Goal: Transaction & Acquisition: Download file/media

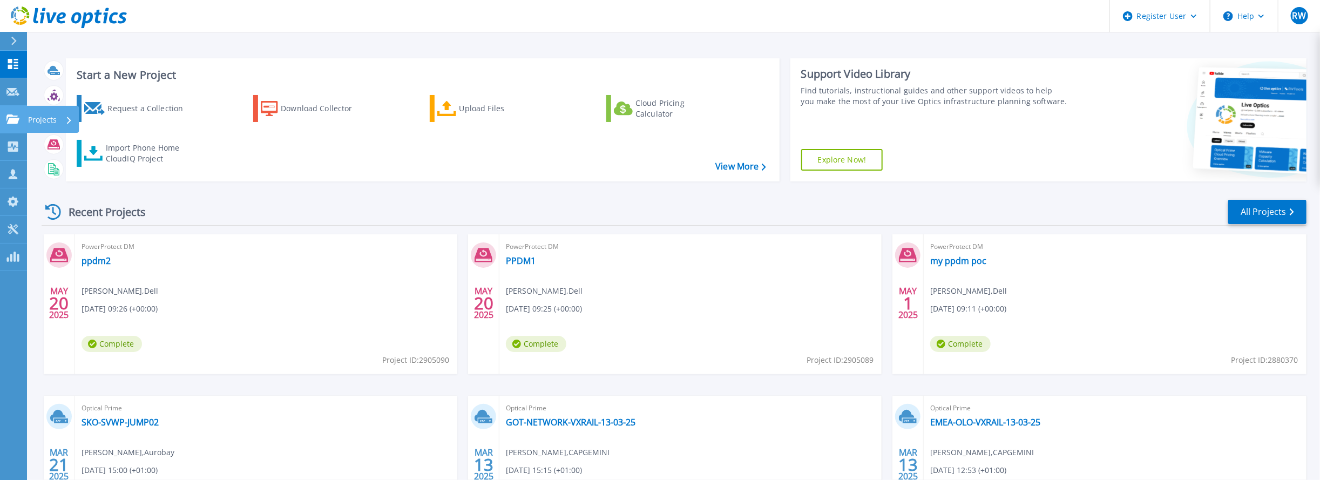
click at [38, 121] on p "Projects" at bounding box center [42, 120] width 29 height 28
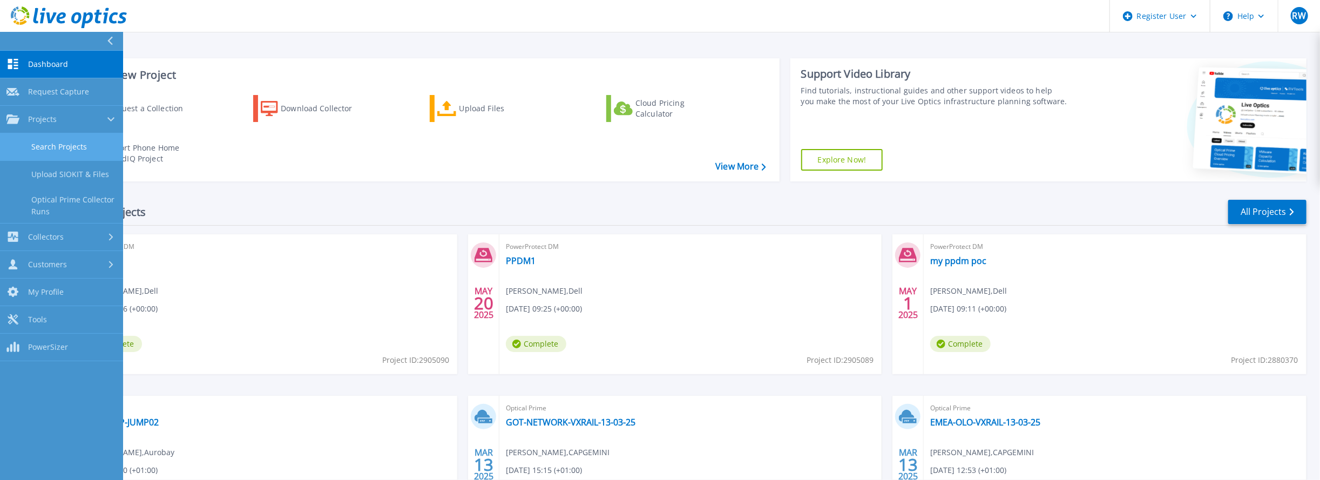
click at [60, 139] on link "Search Projects" at bounding box center [61, 147] width 123 height 28
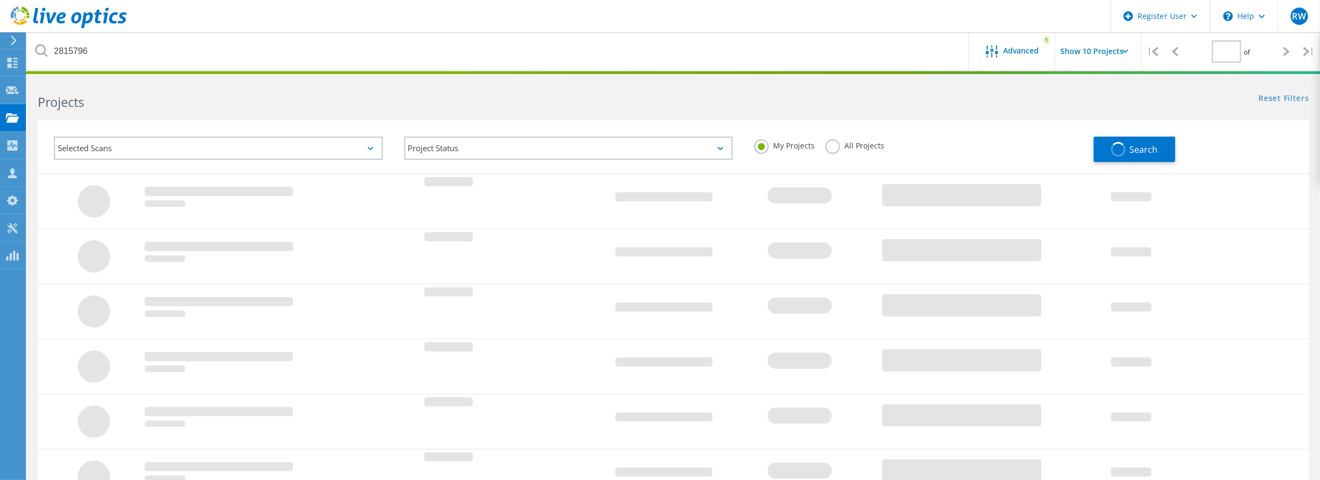
type input "1"
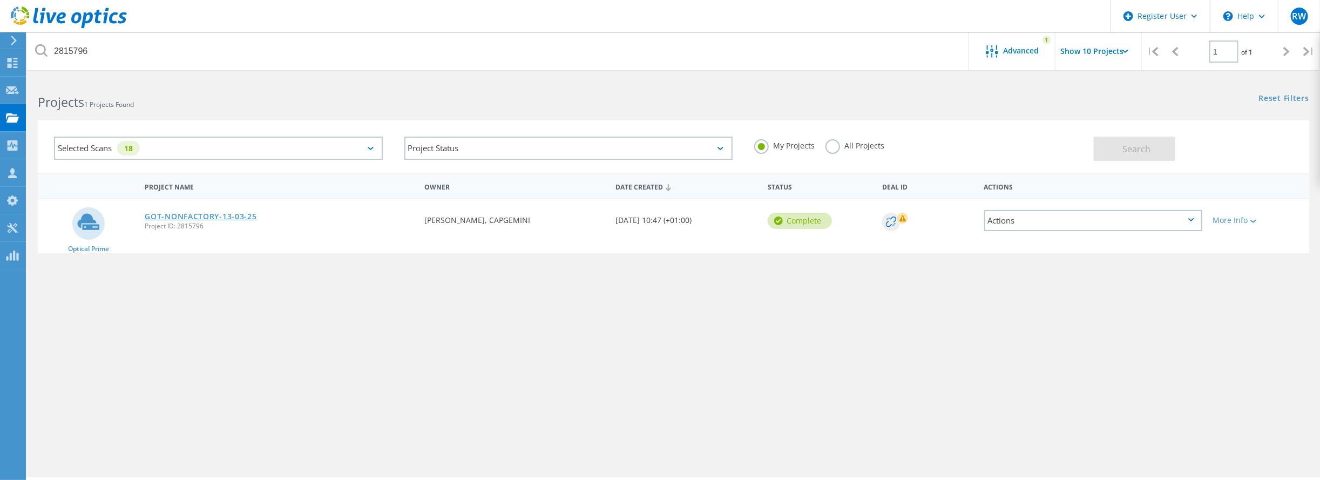
click at [185, 218] on link "GOT-NONFACTORY-13-03-25" at bounding box center [201, 217] width 112 height 8
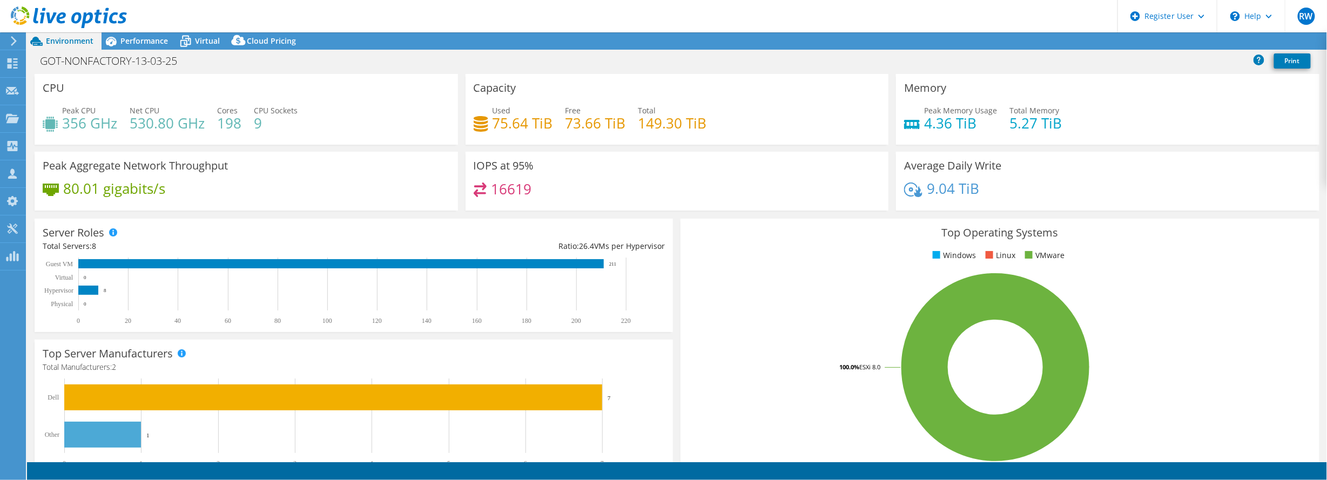
select select "USD"
click at [141, 41] on span "Performance" at bounding box center [144, 41] width 48 height 10
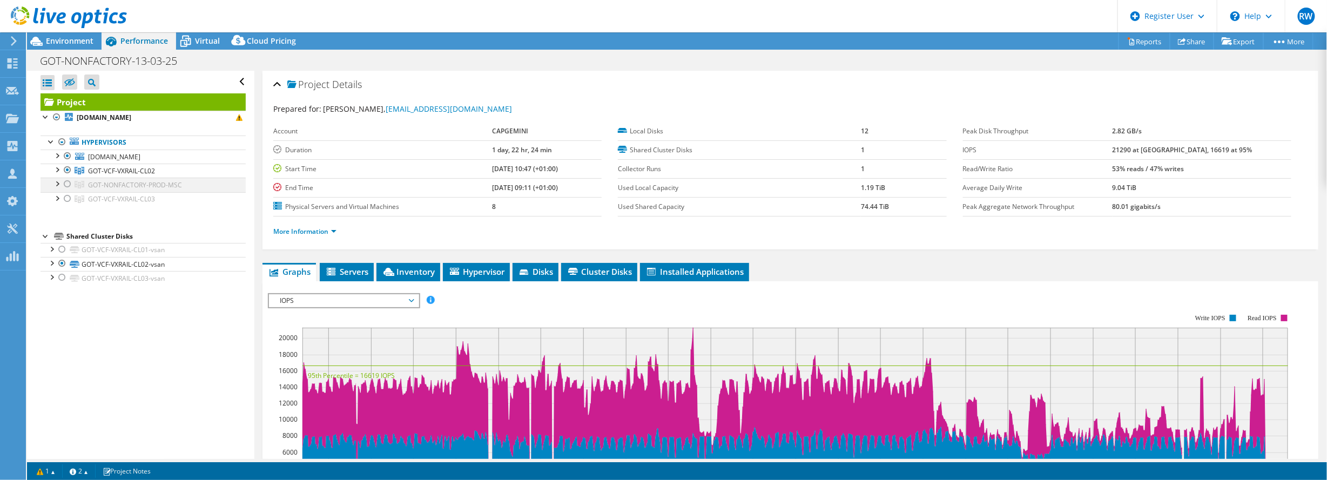
click at [57, 183] on div at bounding box center [56, 183] width 11 height 11
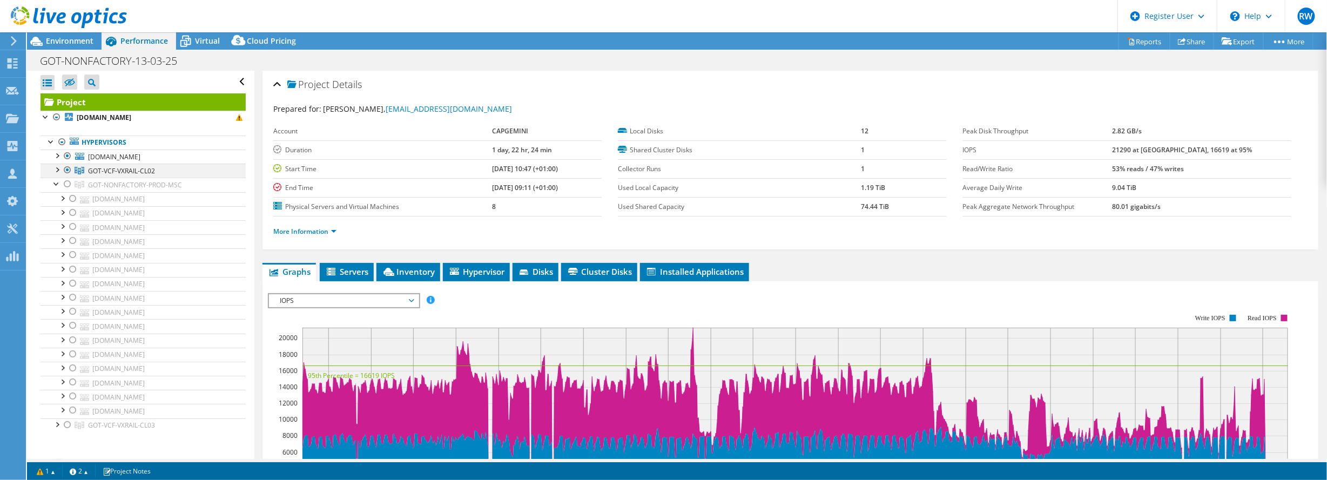
click at [57, 172] on div at bounding box center [56, 169] width 11 height 11
click at [100, 166] on span "GOT-VCF-VXRAIL-CL02" at bounding box center [121, 170] width 67 height 9
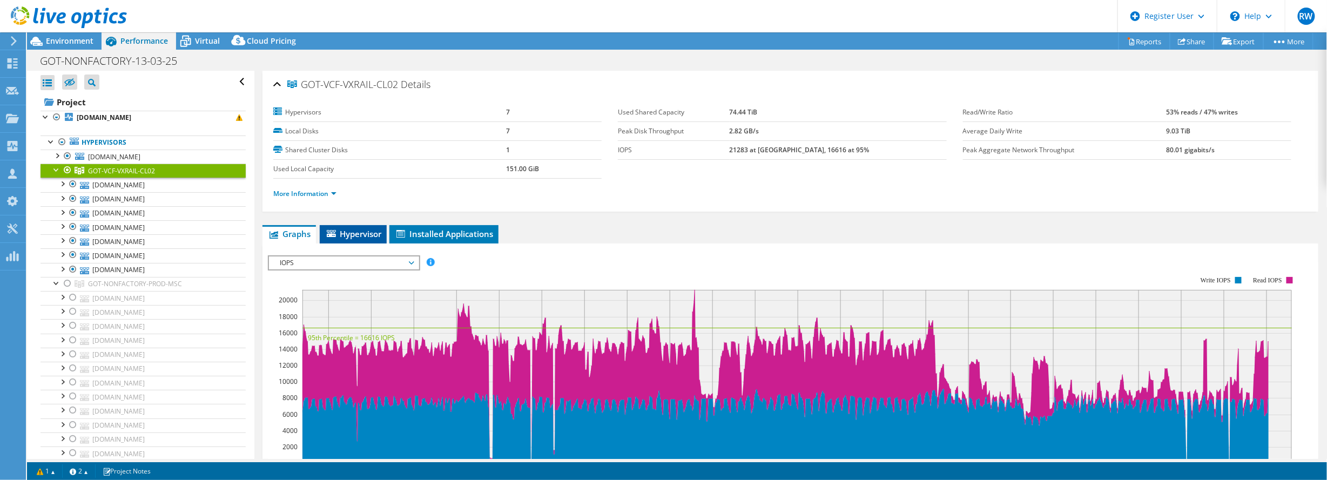
click at [350, 231] on span "Hypervisor" at bounding box center [353, 233] width 56 height 11
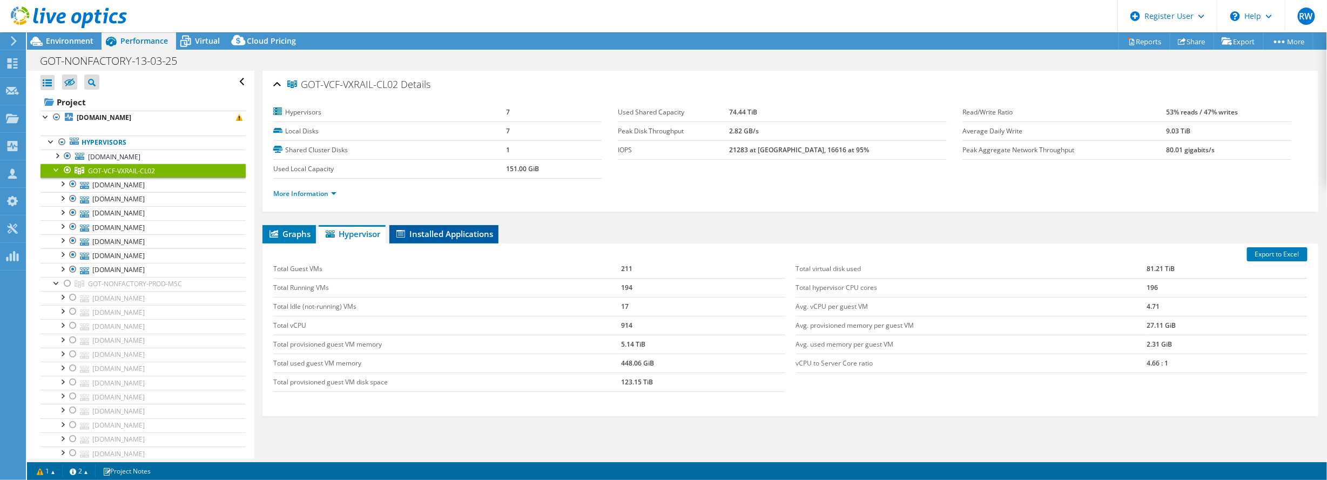
click at [455, 235] on span "Installed Applications" at bounding box center [444, 233] width 98 height 11
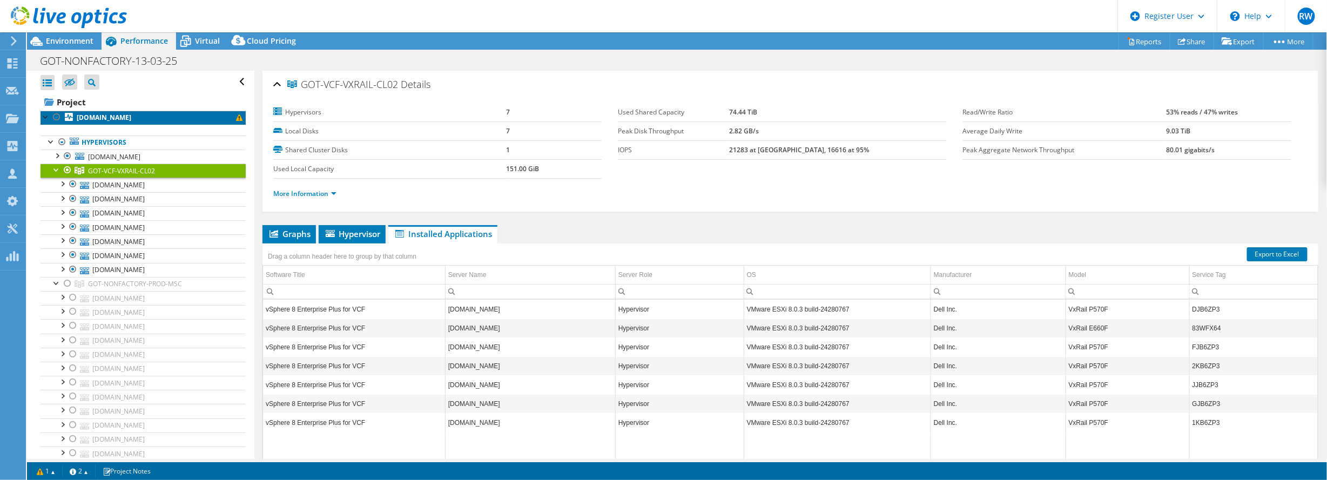
click at [111, 118] on b "[DOMAIN_NAME]" at bounding box center [104, 117] width 55 height 9
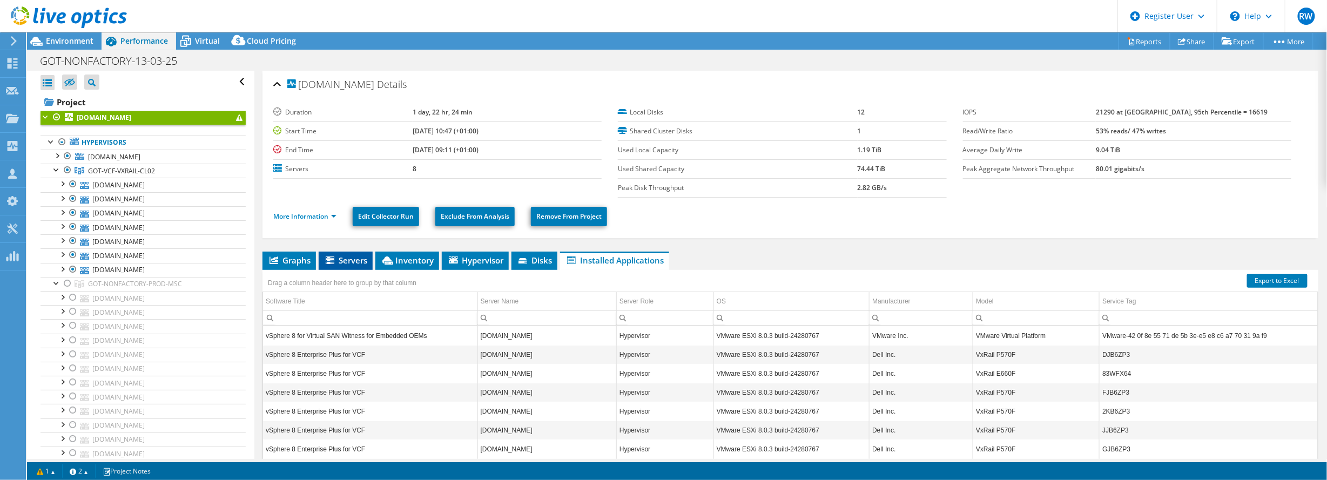
click at [366, 257] on span "Servers" at bounding box center [345, 260] width 43 height 11
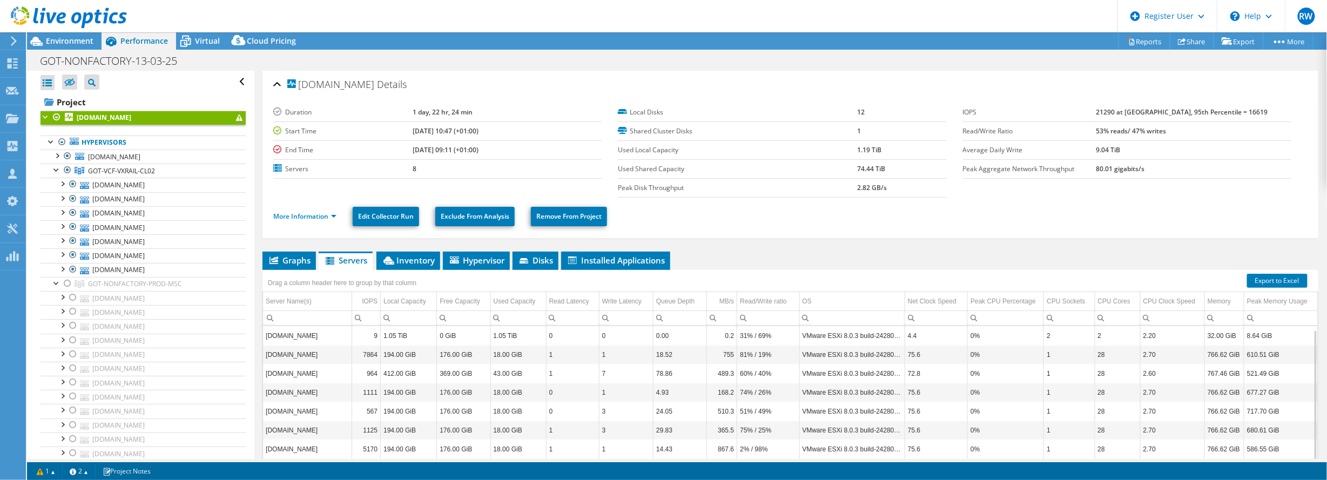
scroll to position [43, 0]
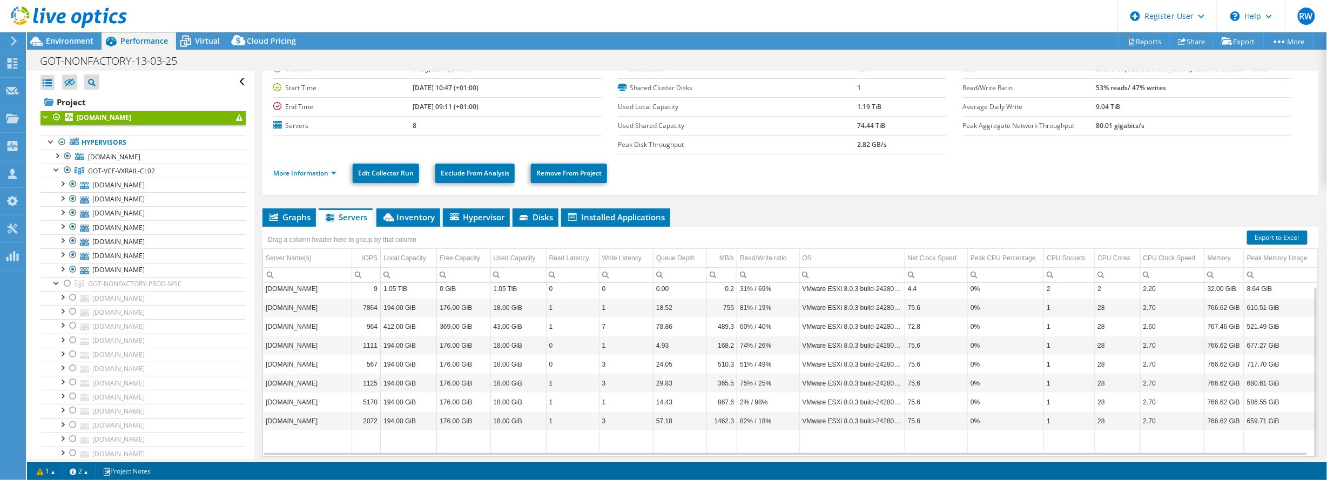
click at [1064, 310] on td "1" at bounding box center [1069, 307] width 51 height 19
drag, startPoint x: 1113, startPoint y: 306, endPoint x: 1087, endPoint y: 309, distance: 26.1
click at [1087, 309] on tr "gotsvv1611.got.volvocars.net 7864 194.00 GiB 176.00 GiB 18.00 GiB 1 1 18.52 755…" at bounding box center [790, 307] width 1055 height 19
click at [1108, 307] on td "28" at bounding box center [1117, 307] width 45 height 19
drag, startPoint x: 1111, startPoint y: 306, endPoint x: 1095, endPoint y: 308, distance: 15.9
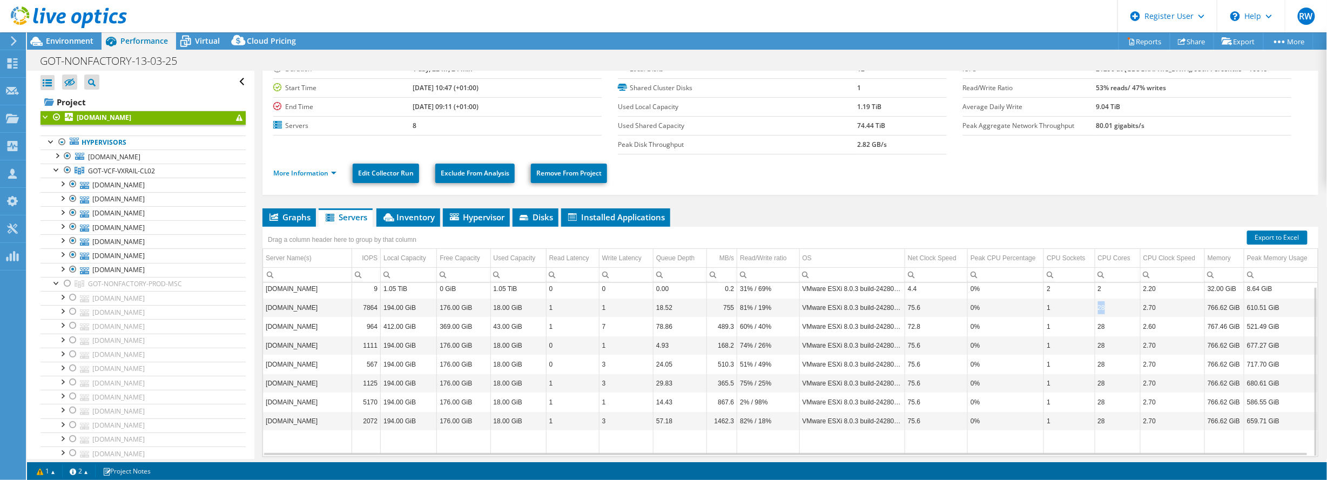
click at [1095, 308] on td "28" at bounding box center [1117, 307] width 45 height 19
click at [1103, 307] on td "28" at bounding box center [1117, 307] width 45 height 19
drag, startPoint x: 1103, startPoint y: 307, endPoint x: 1091, endPoint y: 307, distance: 11.9
click at [1091, 307] on tr "gotsvv1611.got.volvocars.net 7864 194.00 GiB 176.00 GiB 18.00 GiB 1 1 18.52 755…" at bounding box center [790, 307] width 1055 height 19
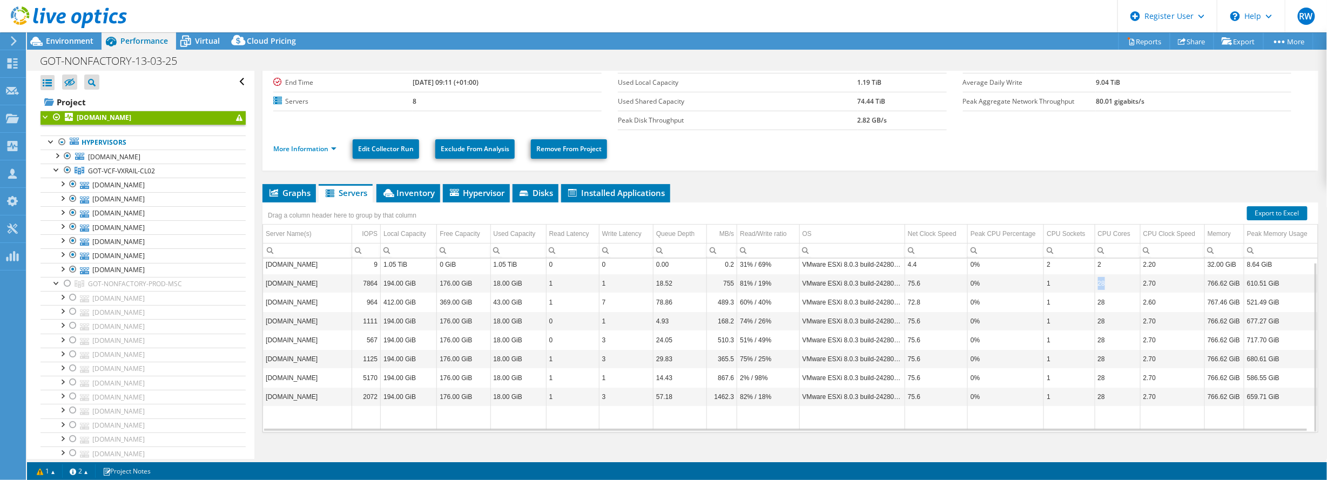
scroll to position [80, 0]
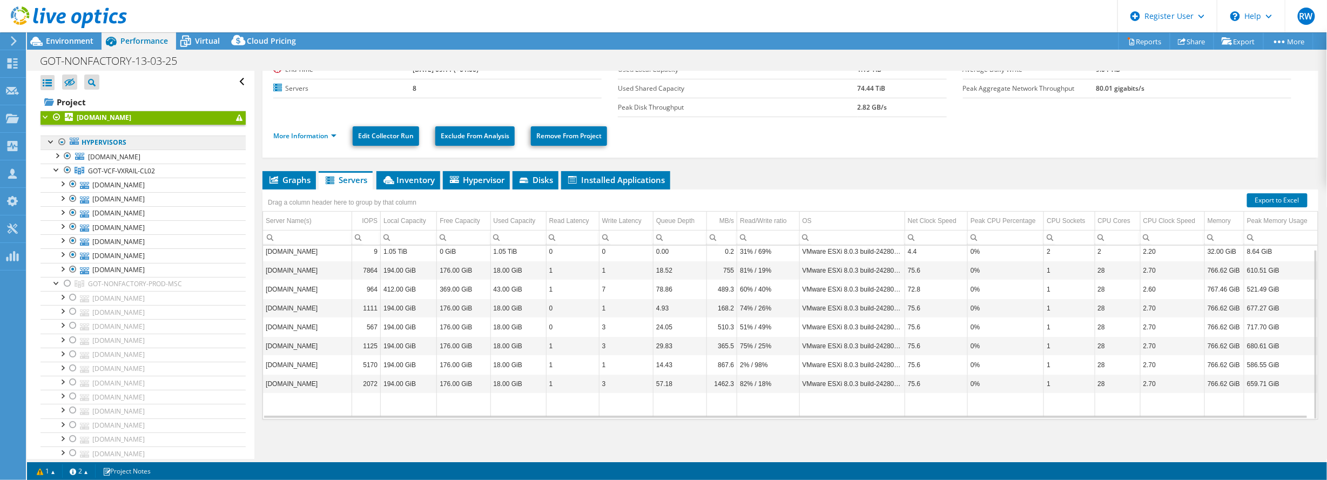
click at [112, 145] on link "Hypervisors" at bounding box center [143, 143] width 205 height 14
click at [102, 139] on link "Hypervisors" at bounding box center [143, 143] width 205 height 14
click at [98, 166] on span "GOT-VCF-VXRAIL-CL02" at bounding box center [121, 170] width 67 height 9
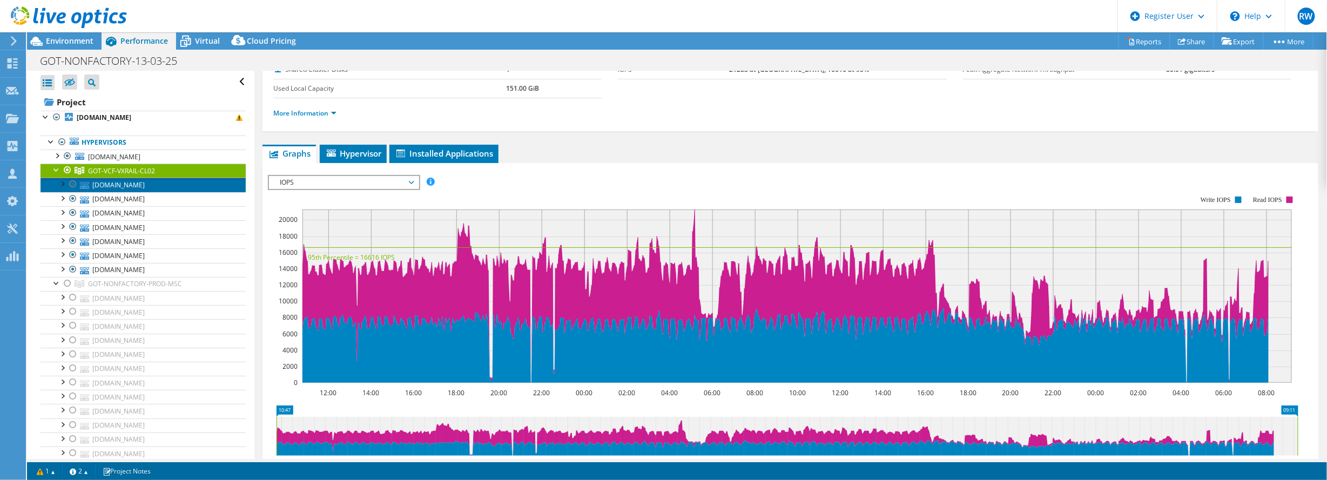
click at [102, 183] on link "[DOMAIN_NAME]" at bounding box center [143, 185] width 205 height 14
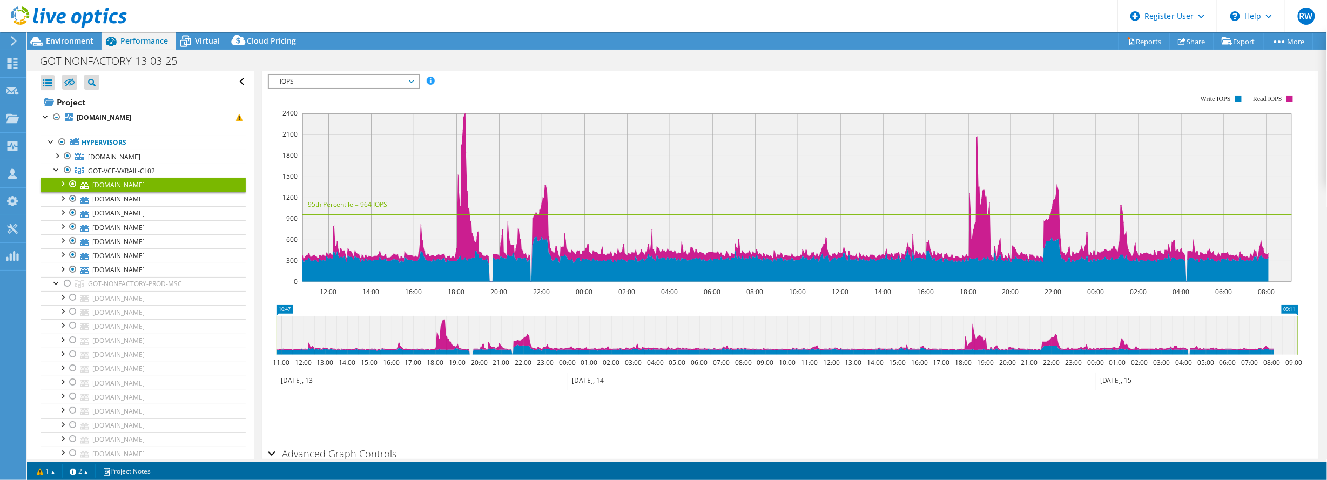
scroll to position [246, 0]
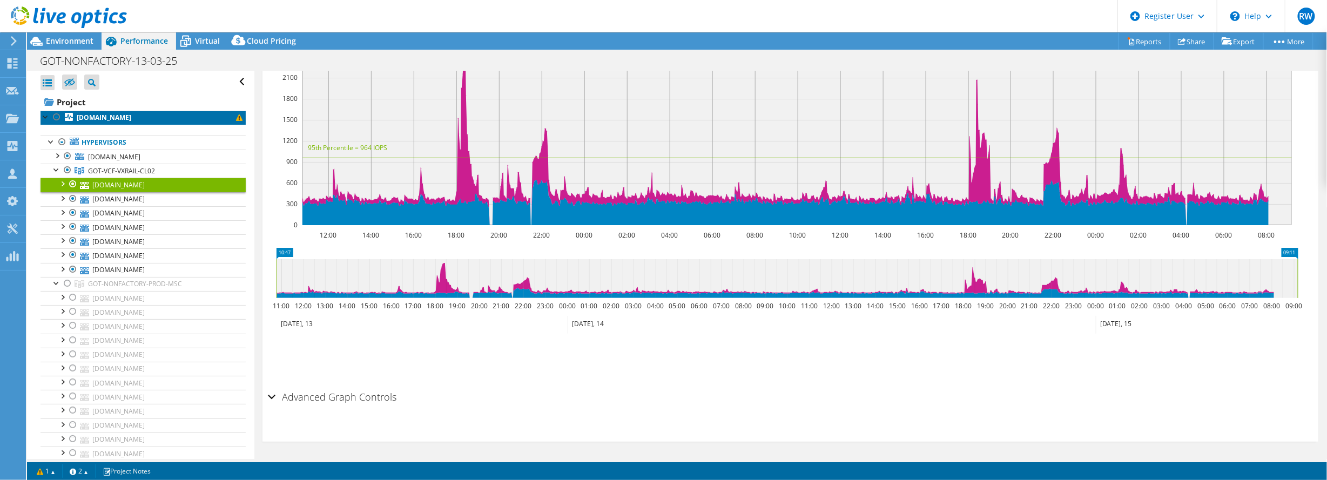
click at [100, 119] on b "[DOMAIN_NAME]" at bounding box center [104, 117] width 55 height 9
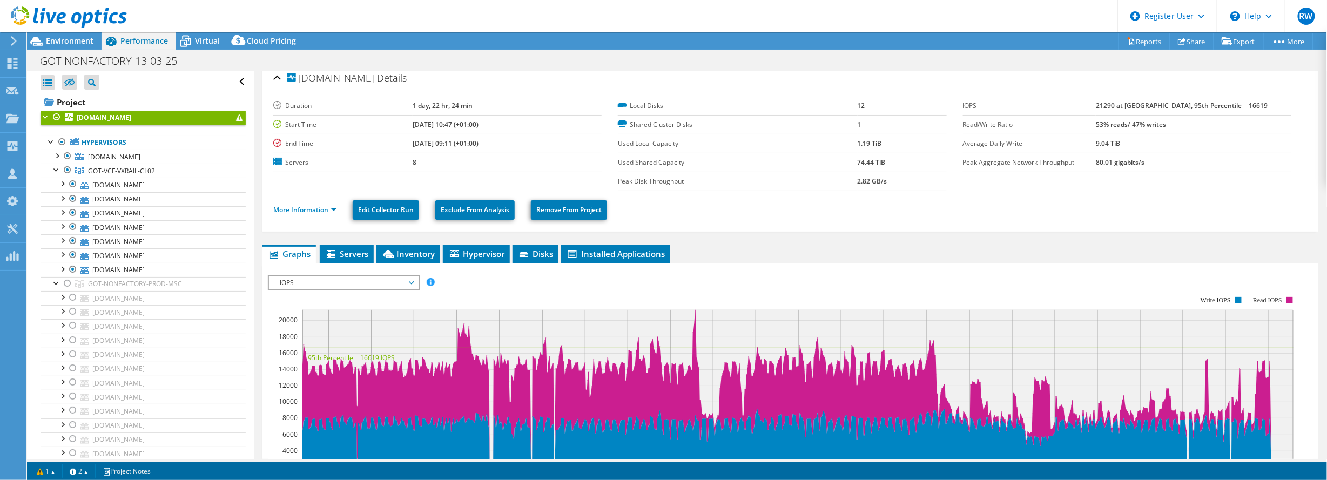
scroll to position [0, 0]
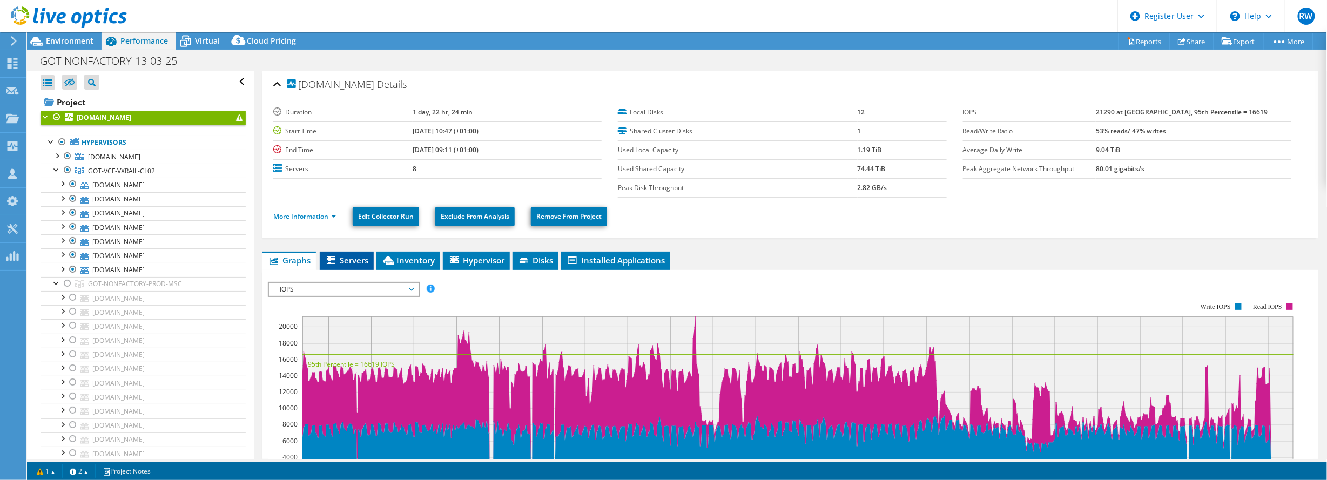
click at [343, 259] on span "Servers" at bounding box center [346, 260] width 43 height 11
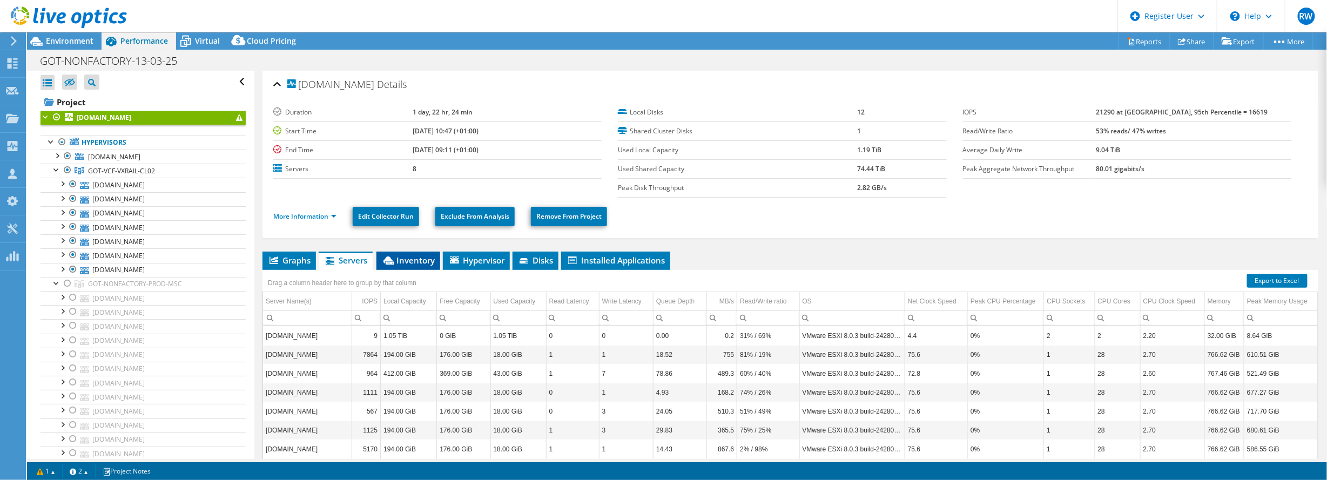
click at [417, 256] on span "Inventory" at bounding box center [408, 260] width 53 height 11
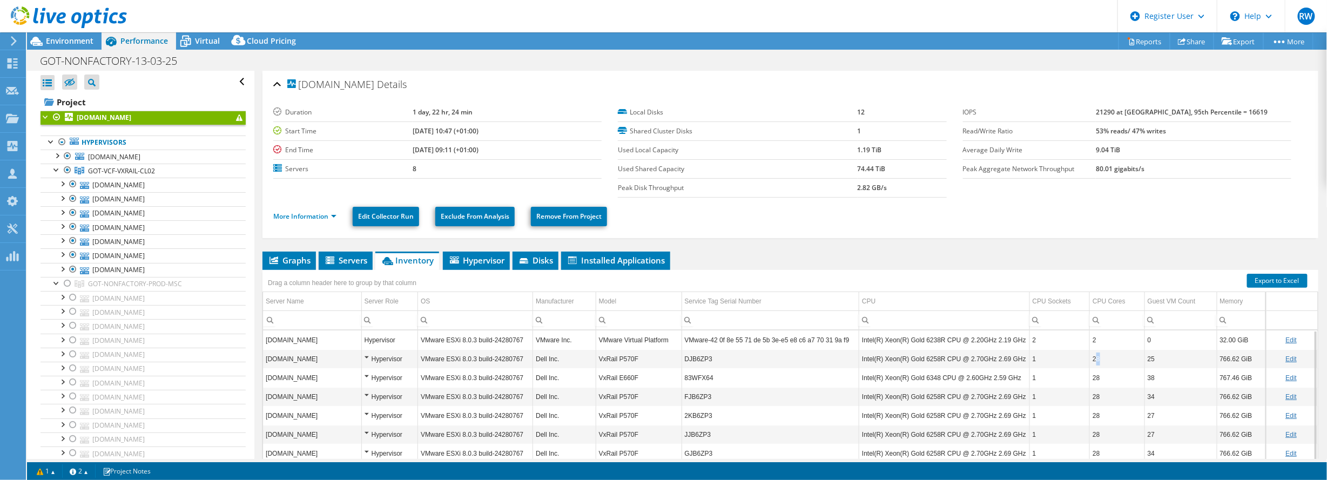
drag, startPoint x: 1107, startPoint y: 359, endPoint x: 1093, endPoint y: 360, distance: 13.5
click at [1093, 360] on td "28" at bounding box center [1117, 358] width 55 height 19
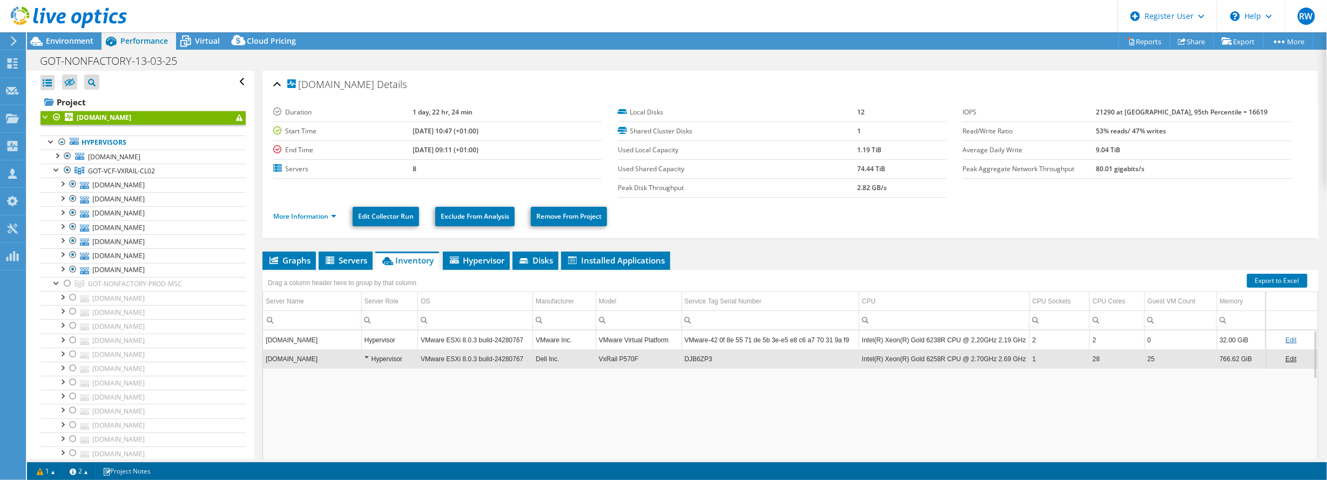
scroll to position [43, 0]
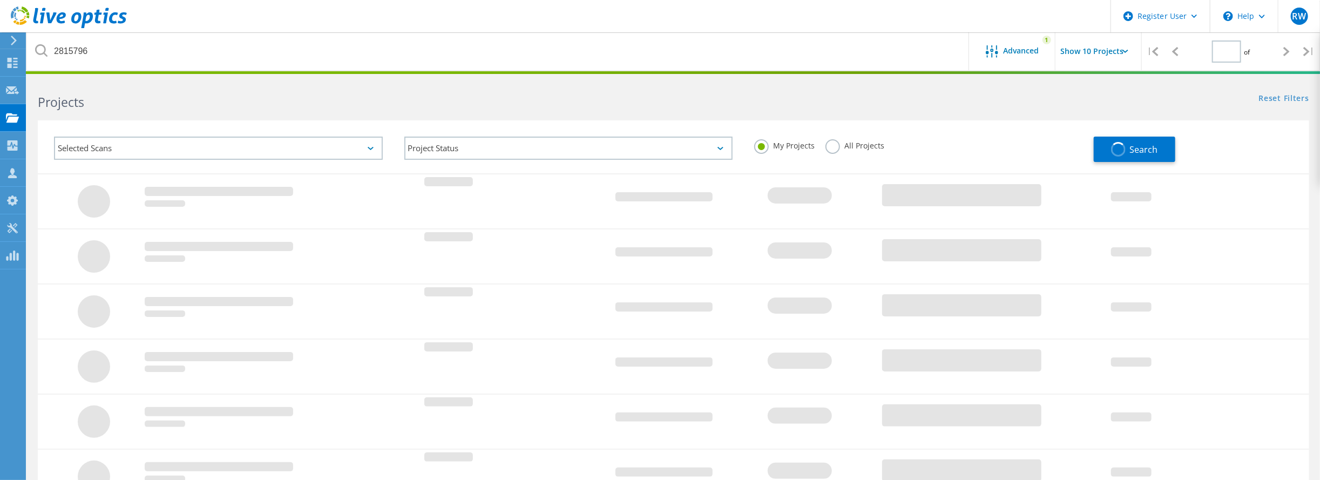
type input "1"
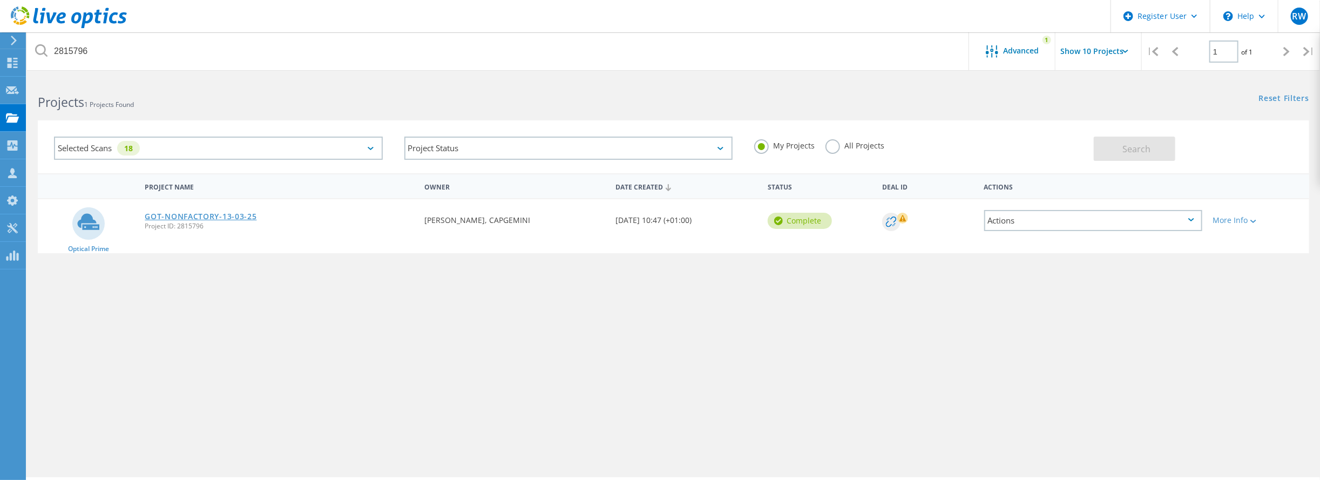
click at [179, 220] on link "GOT-NONFACTORY-13-03-25" at bounding box center [201, 217] width 112 height 8
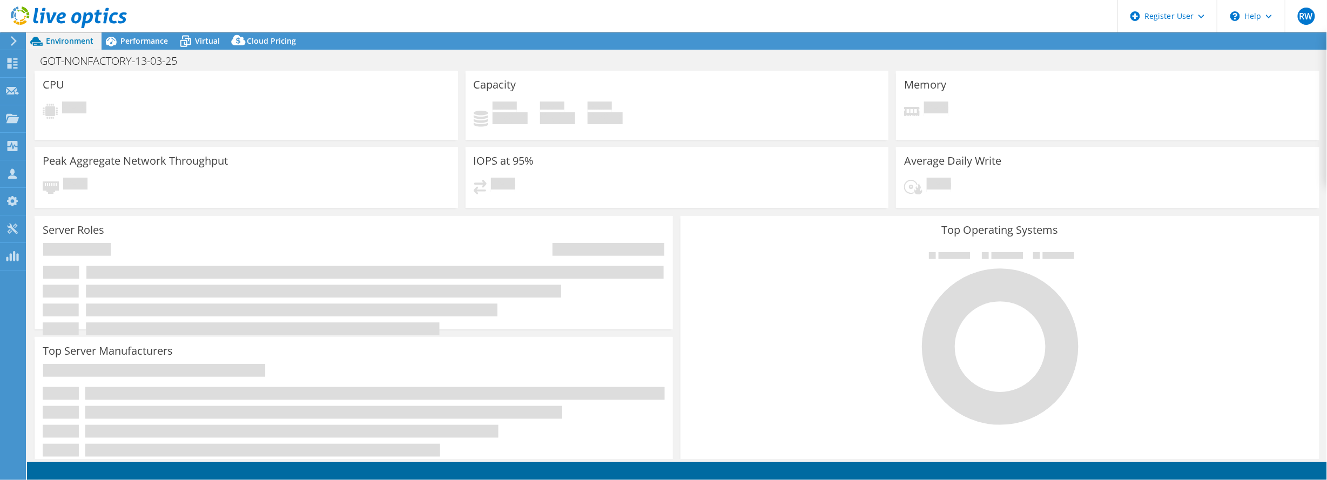
select select "USD"
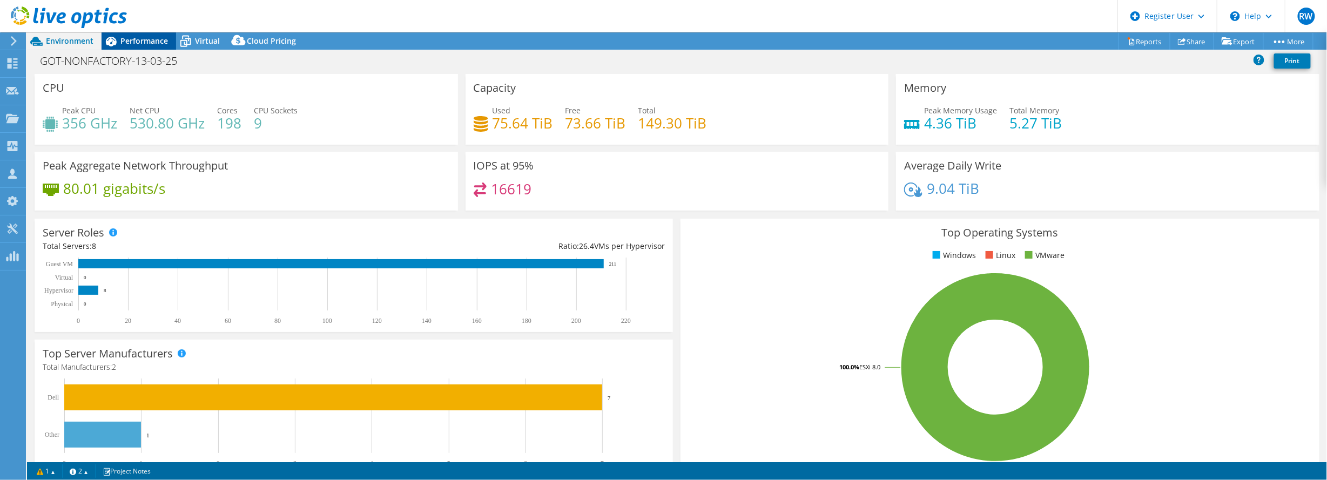
click at [168, 41] on div "Performance" at bounding box center [139, 40] width 75 height 17
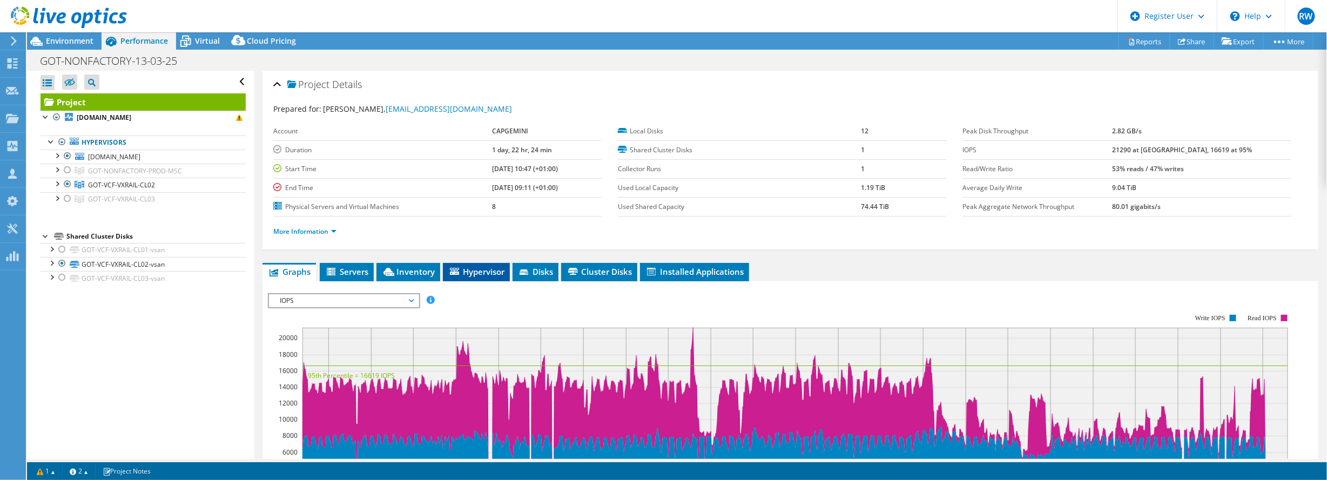
click at [489, 270] on span "Hypervisor" at bounding box center [476, 271] width 56 height 11
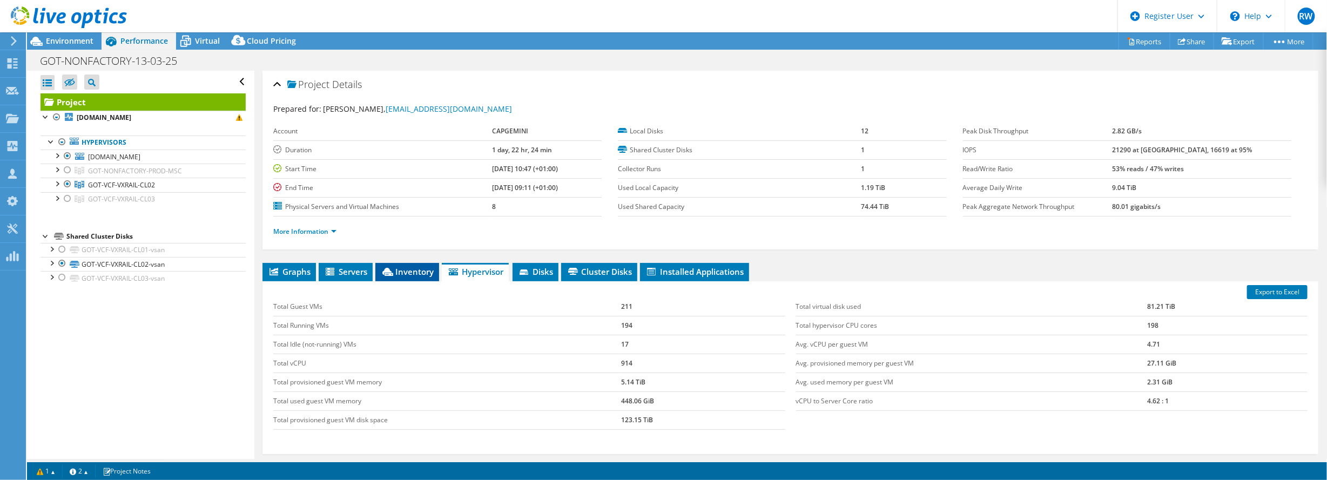
click at [430, 270] on span "Inventory" at bounding box center [407, 271] width 53 height 11
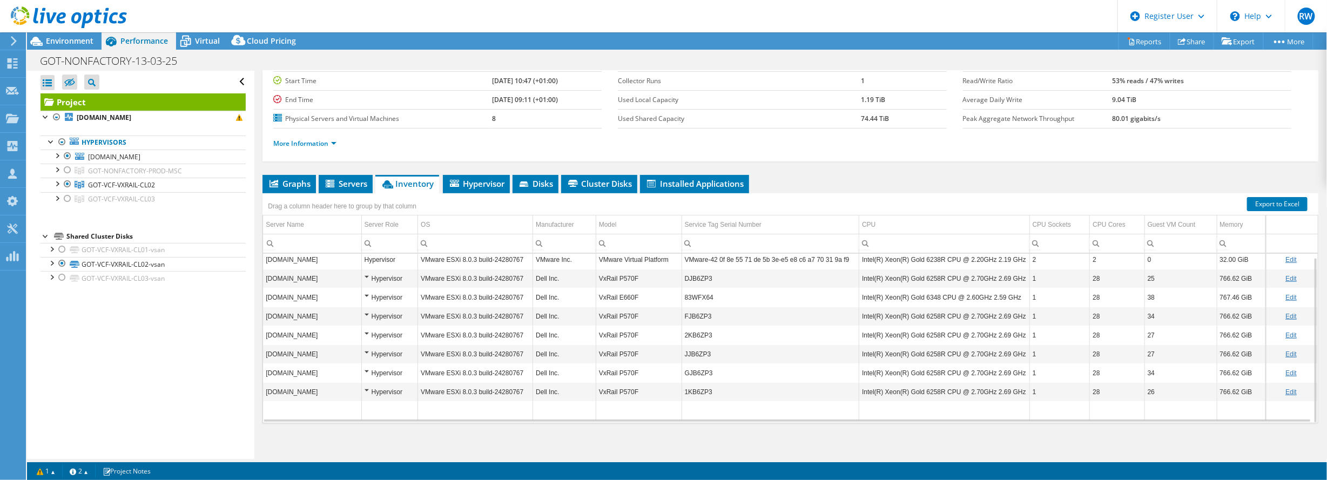
scroll to position [91, 0]
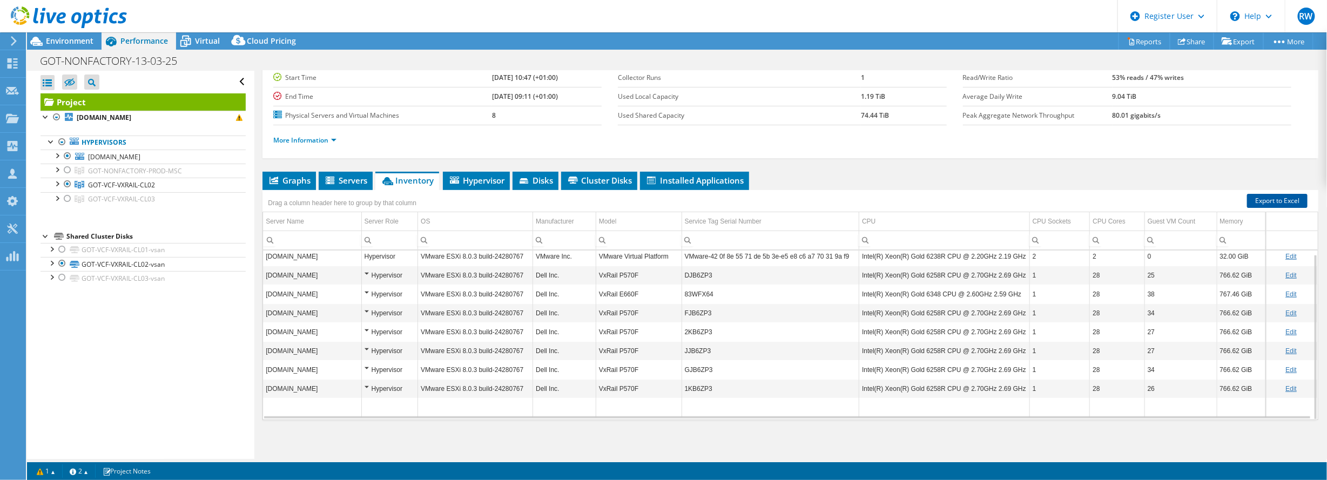
click at [1260, 198] on link "Export to Excel" at bounding box center [1277, 201] width 60 height 14
